Goal: Browse casually

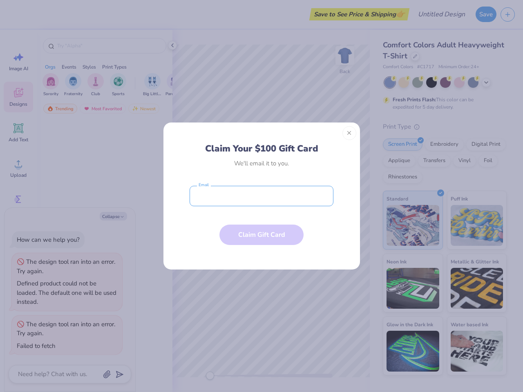
type textarea "x"
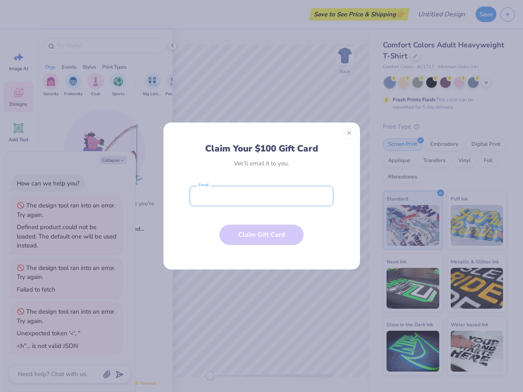
click at [261, 196] on input "email" at bounding box center [262, 196] width 144 height 20
click at [349, 133] on button "Close" at bounding box center [349, 133] width 14 height 14
